Goal: Navigation & Orientation: Find specific page/section

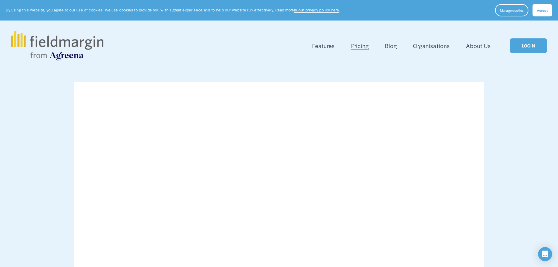
click at [529, 44] on link "LOGIN" at bounding box center [528, 45] width 37 height 15
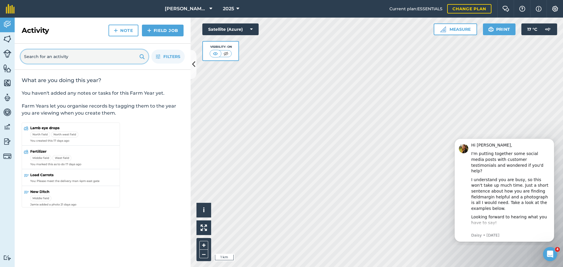
click at [90, 58] on input "text" at bounding box center [85, 57] width 128 height 14
